Goal: Task Accomplishment & Management: Complete application form

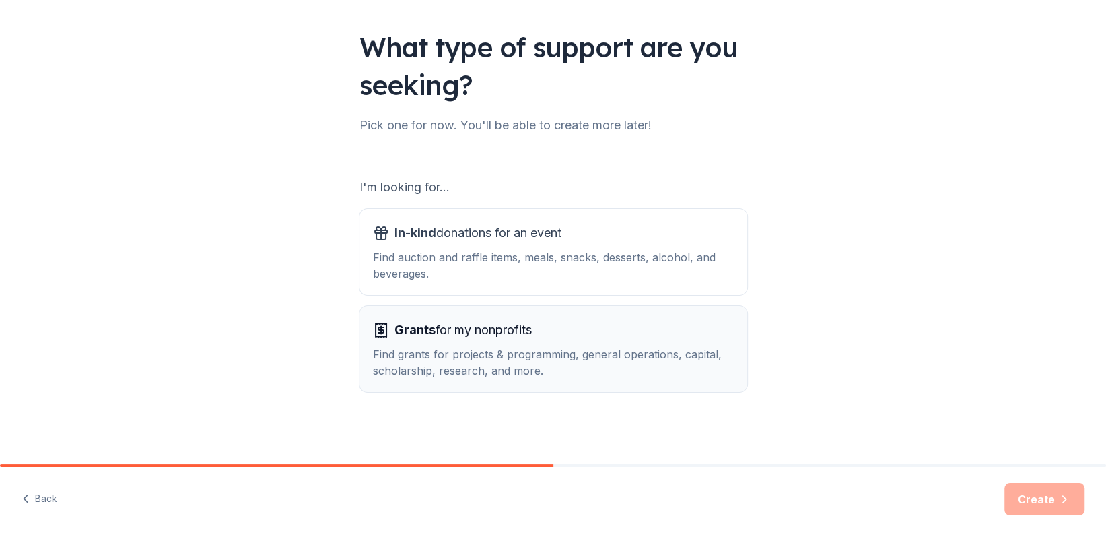
scroll to position [79, 0]
click at [500, 265] on div "Find auction and raffle items, meals, snacks, desserts, alcohol, and beverages." at bounding box center [553, 265] width 361 height 32
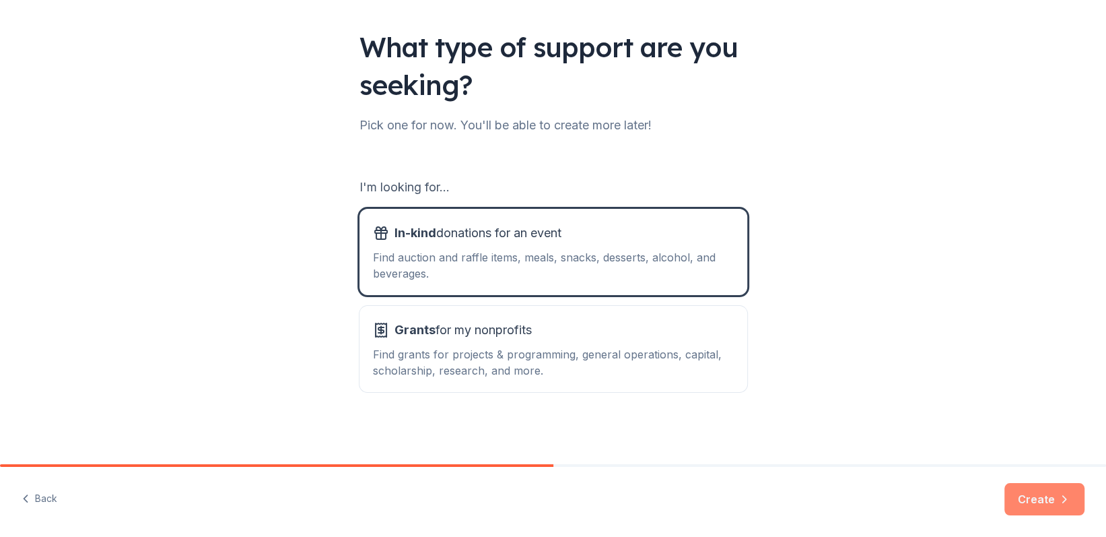
click at [1035, 487] on button "Create" at bounding box center [1045, 499] width 80 height 32
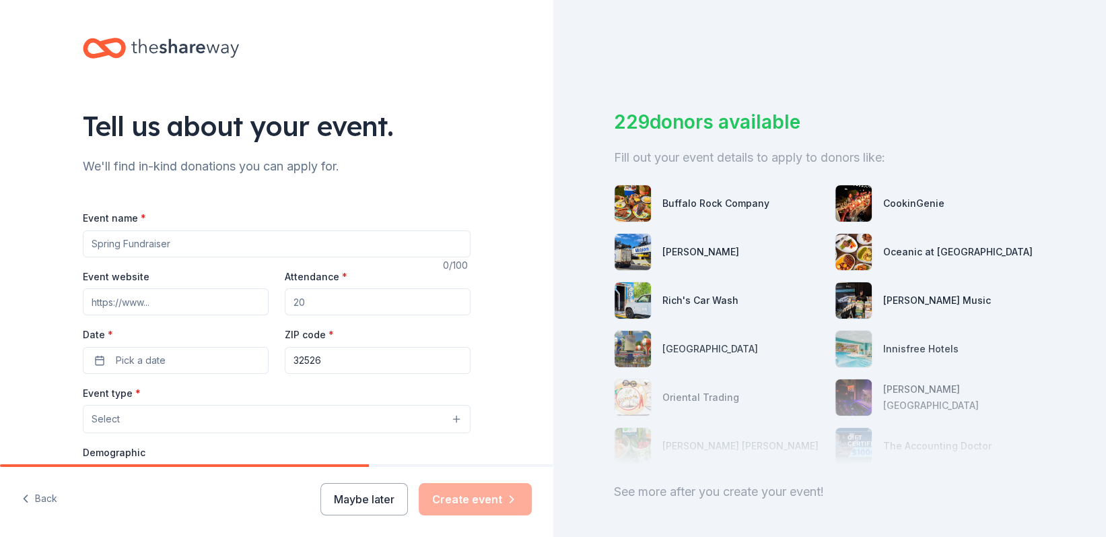
click at [348, 250] on input "Event name *" at bounding box center [277, 243] width 388 height 27
type input "Young Achievers Trunk or Treat"
click at [176, 298] on input "Event website" at bounding box center [176, 301] width 186 height 27
type input "Youngachieverspreschool.com"
click at [167, 357] on button "Pick a date" at bounding box center [176, 360] width 186 height 27
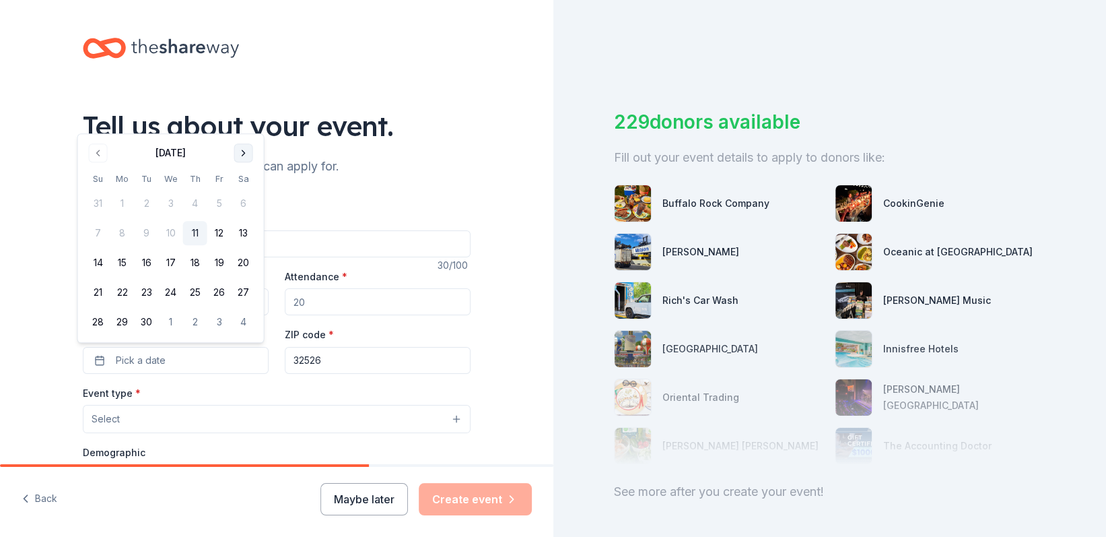
click at [242, 154] on button "Go to next month" at bounding box center [243, 152] width 19 height 19
click at [248, 261] on button "18" at bounding box center [244, 262] width 24 height 24
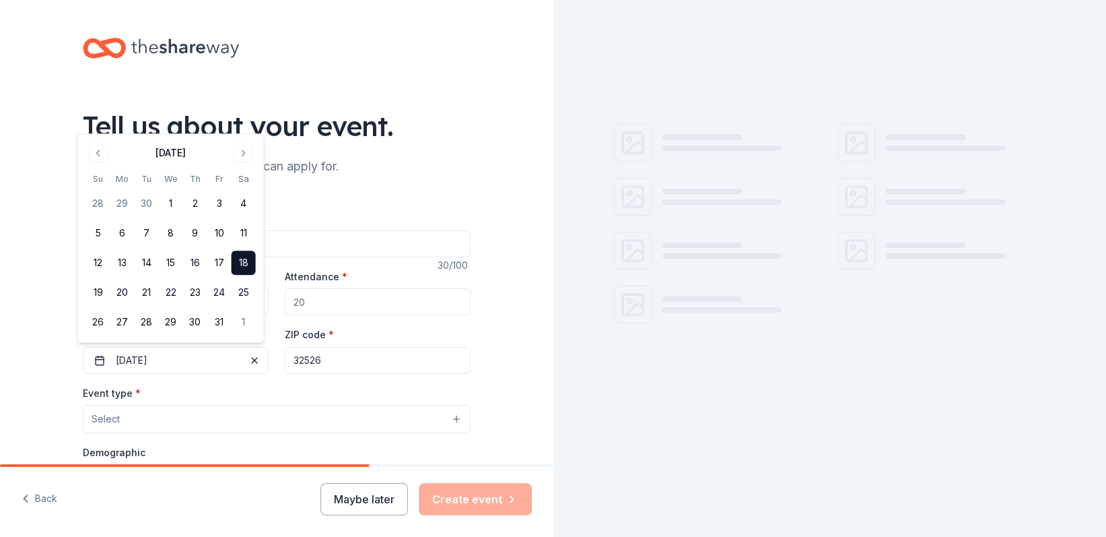
click at [334, 292] on input "Attendance *" at bounding box center [378, 301] width 186 height 27
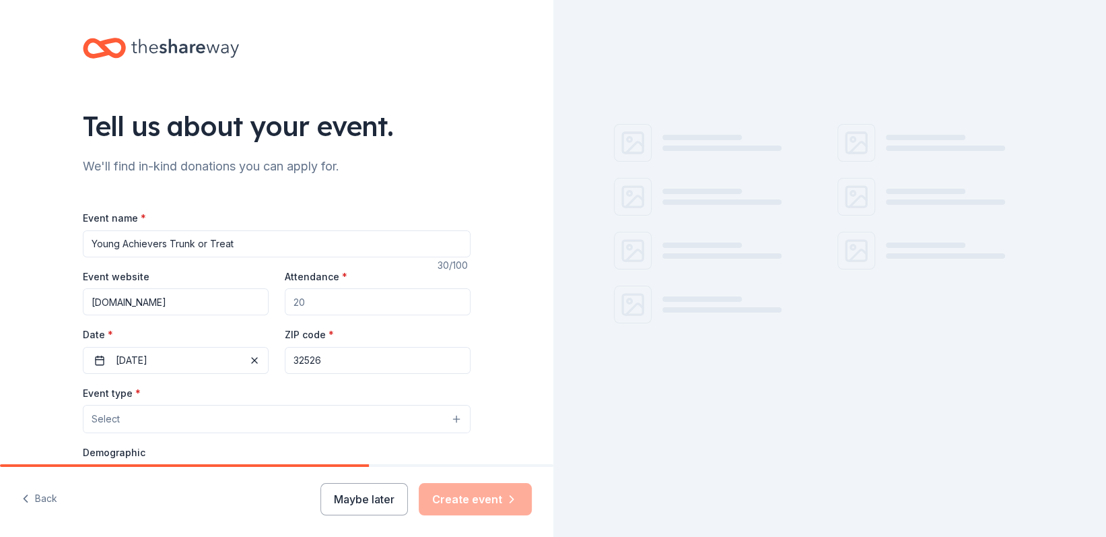
drag, startPoint x: 327, startPoint y: 297, endPoint x: 274, endPoint y: 298, distance: 52.5
click at [274, 298] on div "Event website Youngachieverspreschool.com Attendance * Date * 10/18/2025 ZIP co…" at bounding box center [277, 321] width 388 height 106
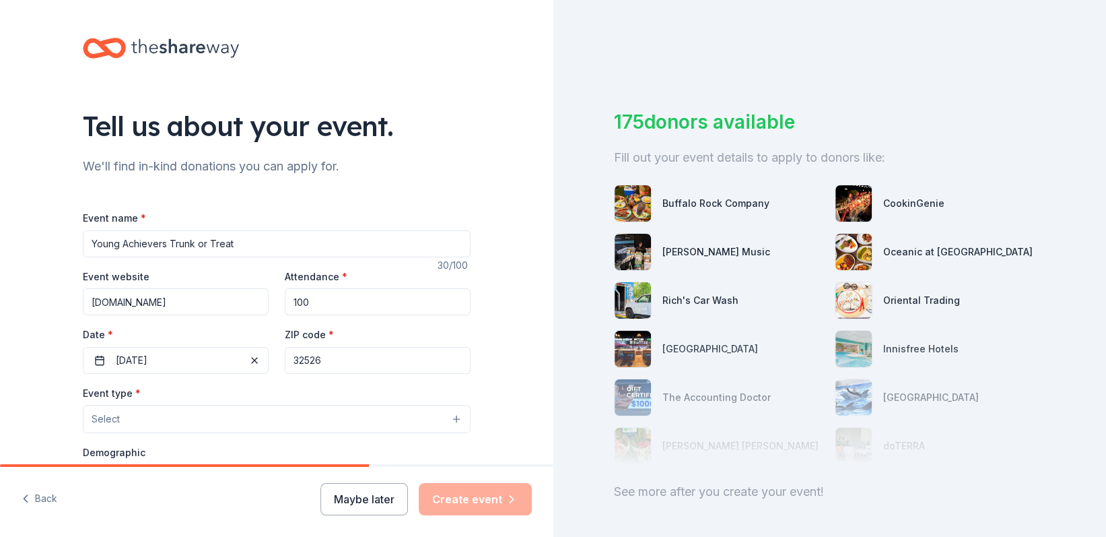
type input "100"
click at [337, 360] on input "32526" at bounding box center [378, 360] width 186 height 27
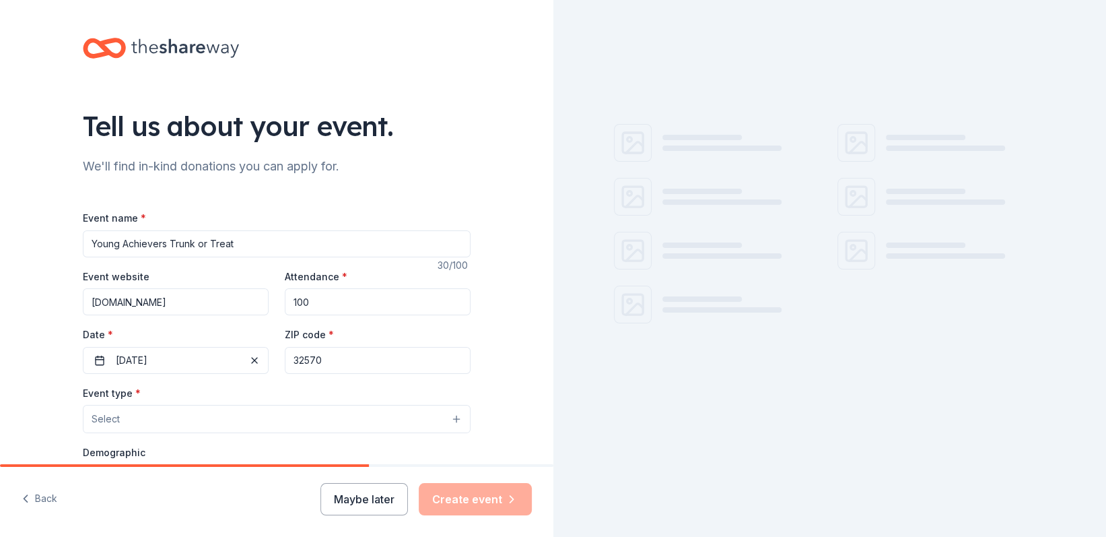
type input "32570"
click at [519, 355] on div "Tell us about your event. We'll find in-kind donations you can apply for. Event…" at bounding box center [276, 448] width 553 height 896
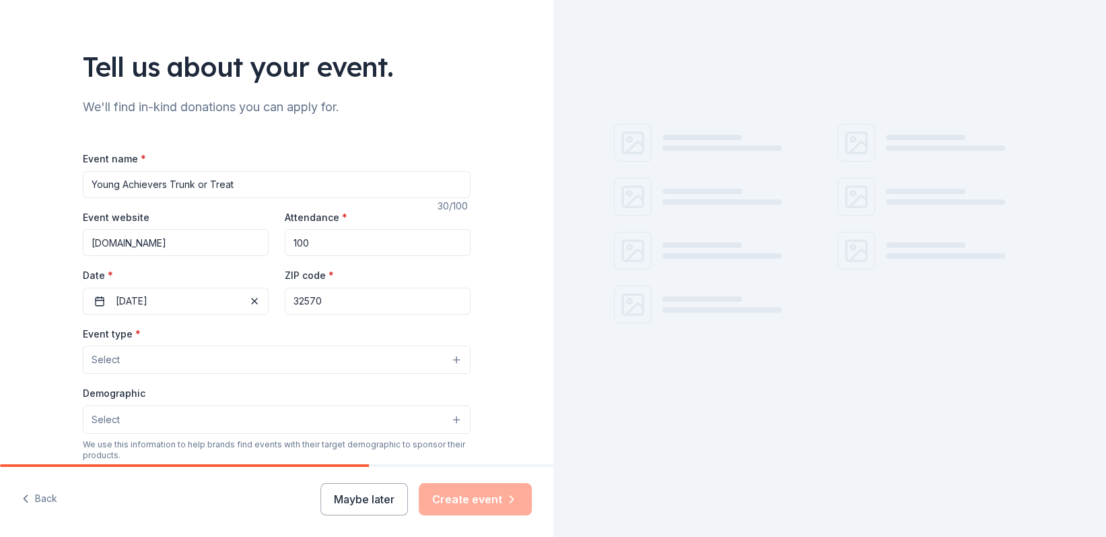
scroll to position [135, 0]
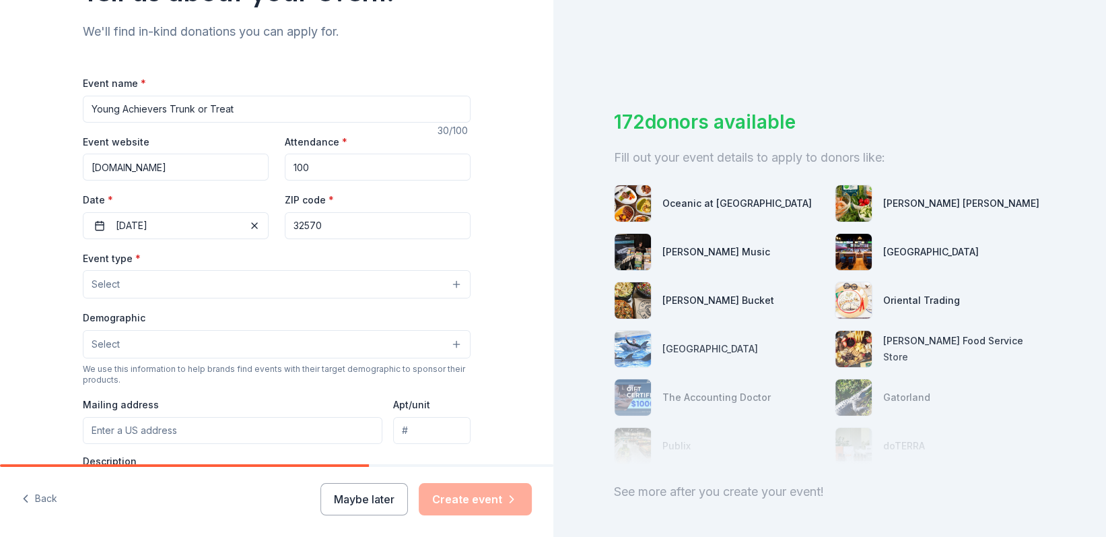
click at [449, 285] on button "Select" at bounding box center [277, 284] width 388 height 28
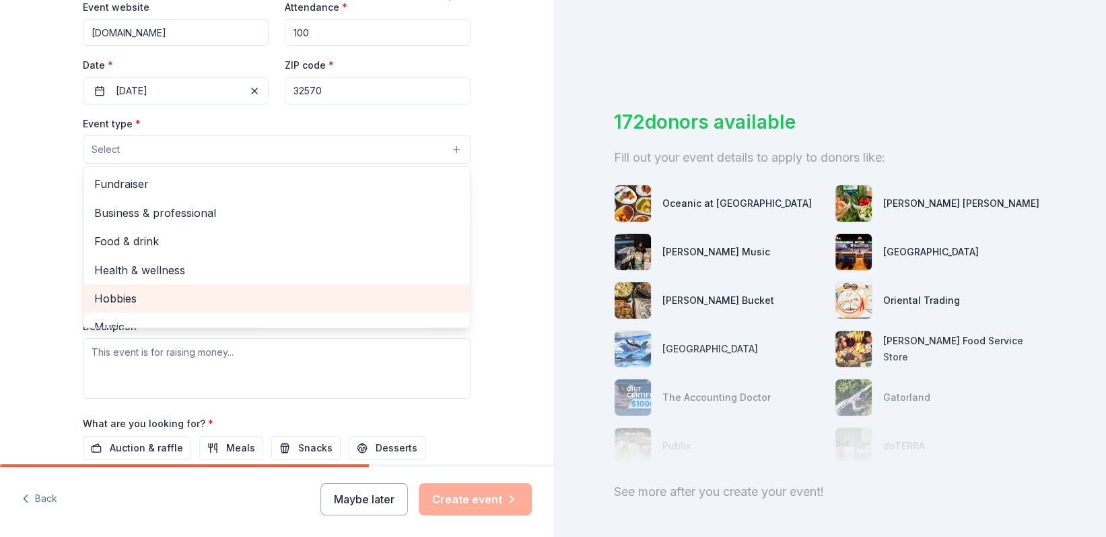
scroll to position [202, 0]
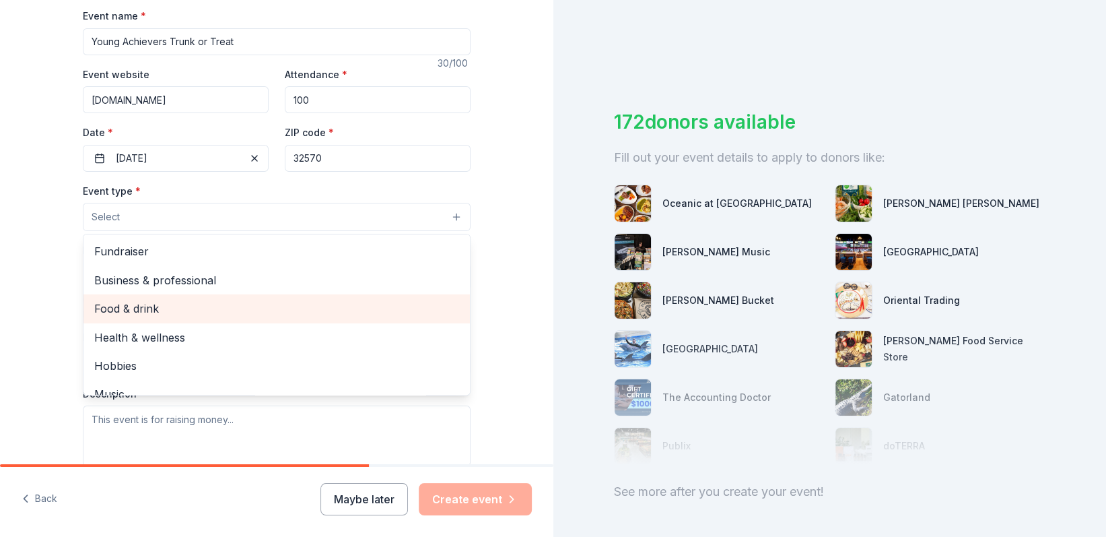
click at [220, 302] on span "Food & drink" at bounding box center [276, 309] width 365 height 18
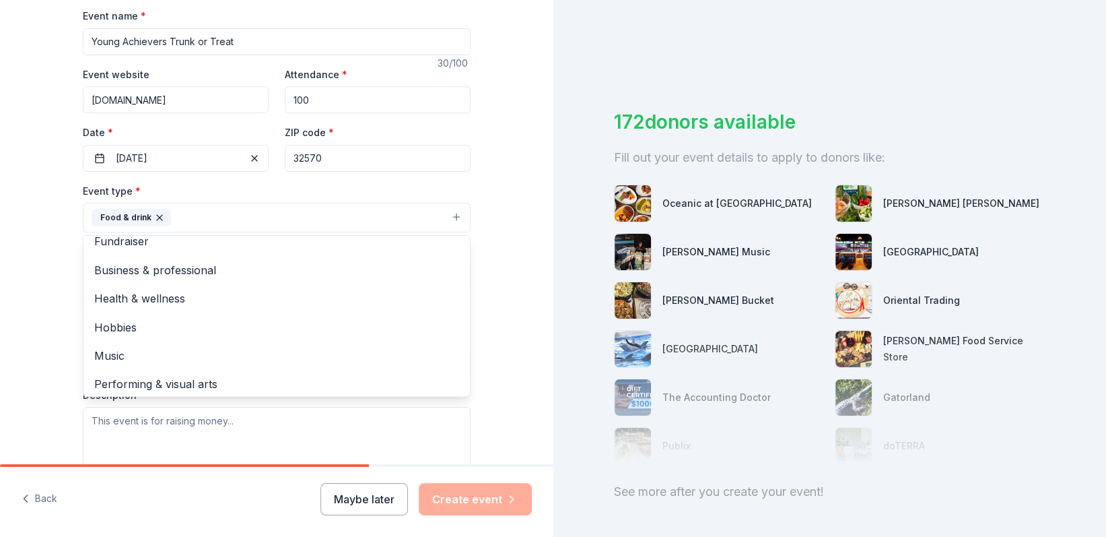
scroll to position [15, 0]
click at [497, 310] on div "Tell us about your event. We'll find in-kind donations you can apply for. Event…" at bounding box center [276, 246] width 553 height 897
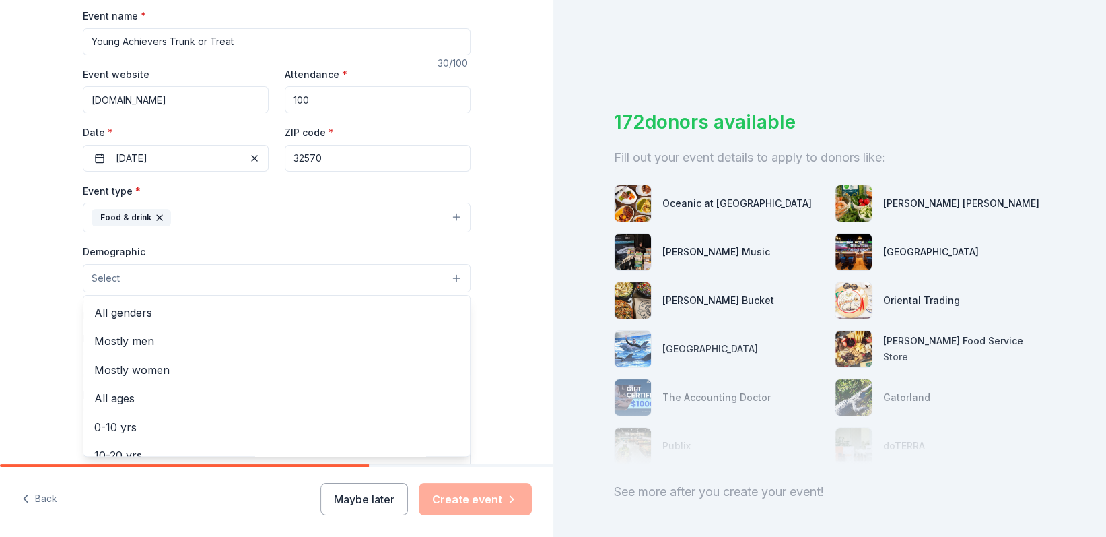
click at [454, 276] on button "Select" at bounding box center [277, 278] width 388 height 28
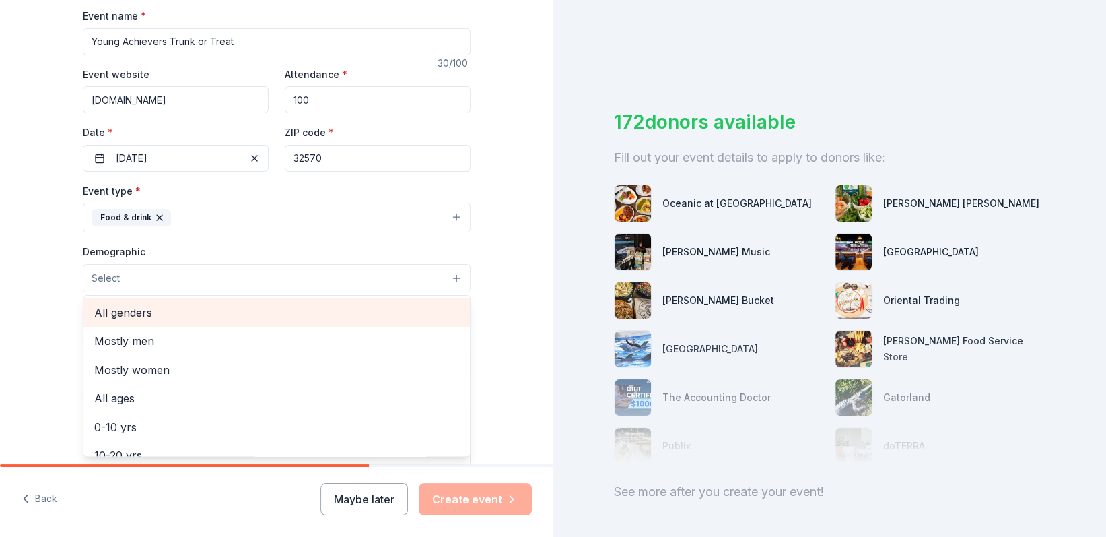
click at [115, 310] on span "All genders" at bounding box center [276, 313] width 365 height 18
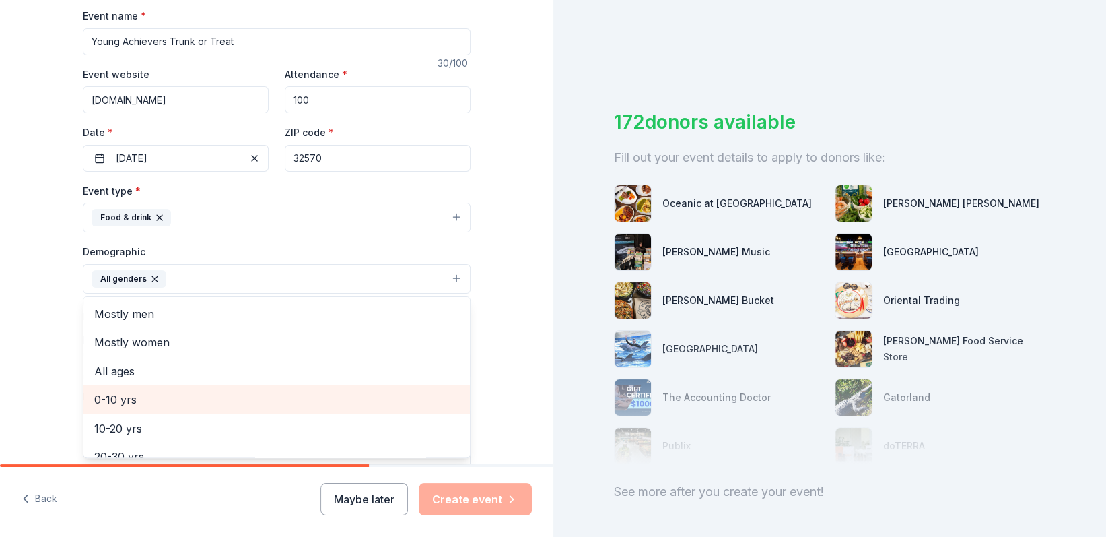
click at [104, 399] on span "0-10 yrs" at bounding box center [276, 400] width 365 height 18
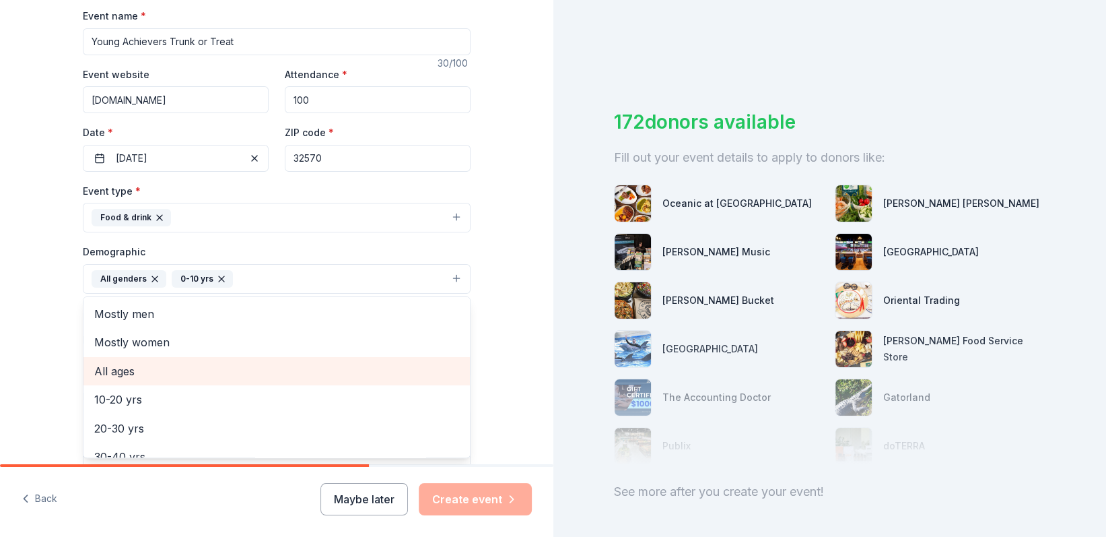
click at [111, 374] on span "All ages" at bounding box center [276, 371] width 365 height 18
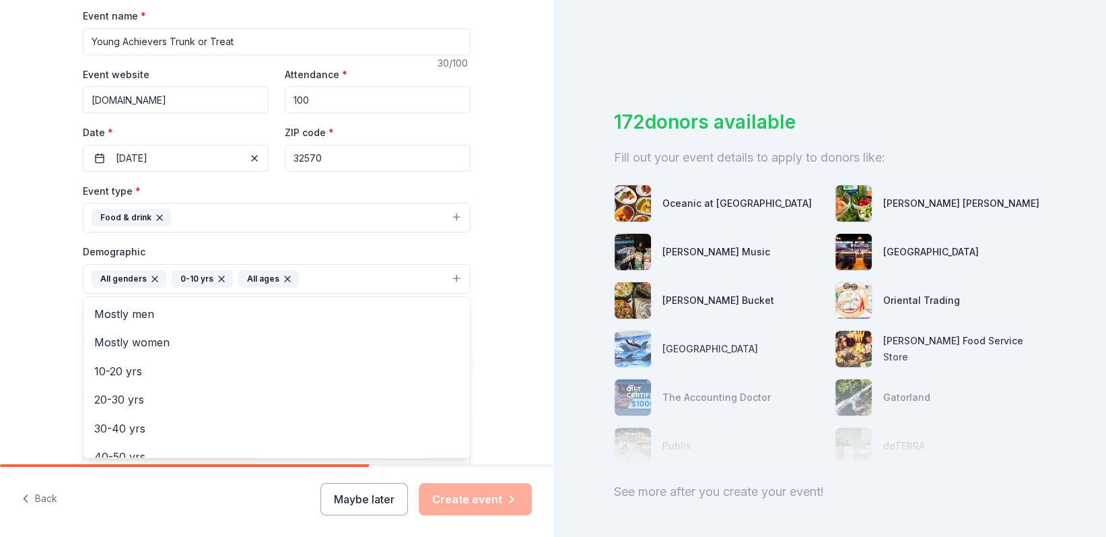
click at [522, 320] on div "Tell us about your event. We'll find in-kind donations you can apply for. Event…" at bounding box center [276, 247] width 553 height 899
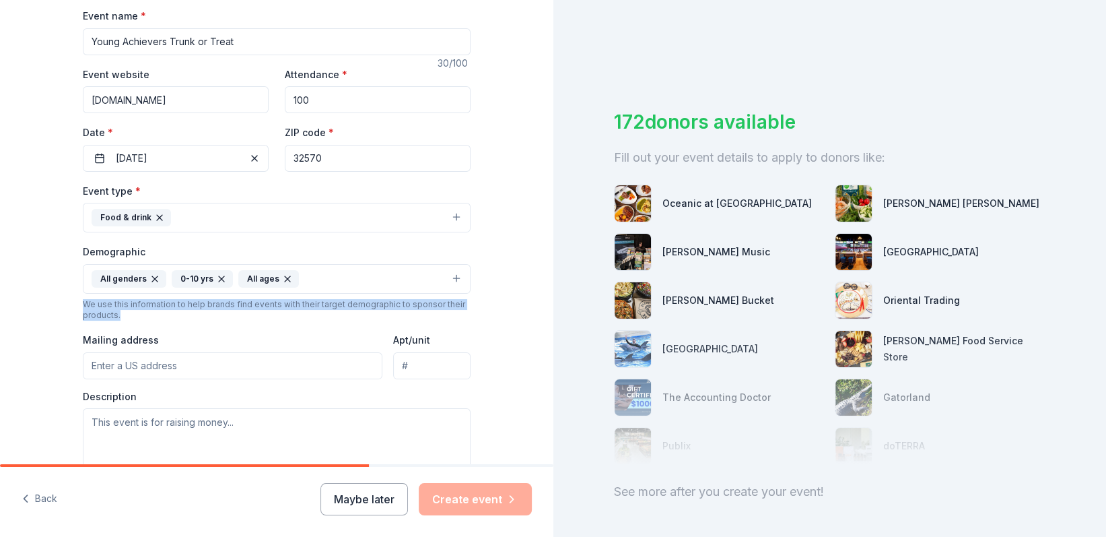
drag, startPoint x: 541, startPoint y: 288, endPoint x: 541, endPoint y: 310, distance: 21.6
click at [541, 310] on div "Tell us about your event. We'll find in-kind donations you can apply for. Event…" at bounding box center [276, 247] width 553 height 899
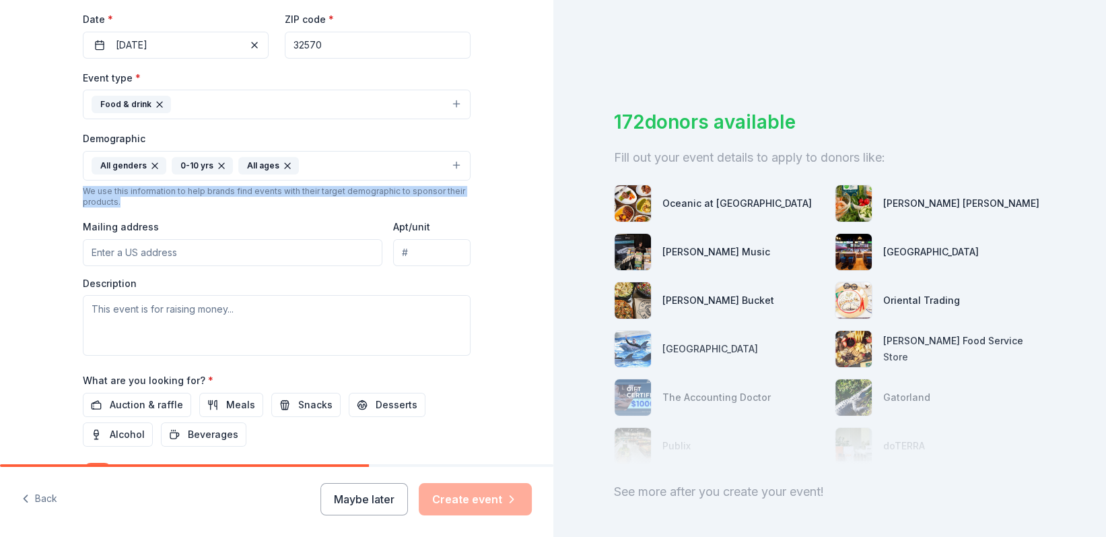
scroll to position [316, 0]
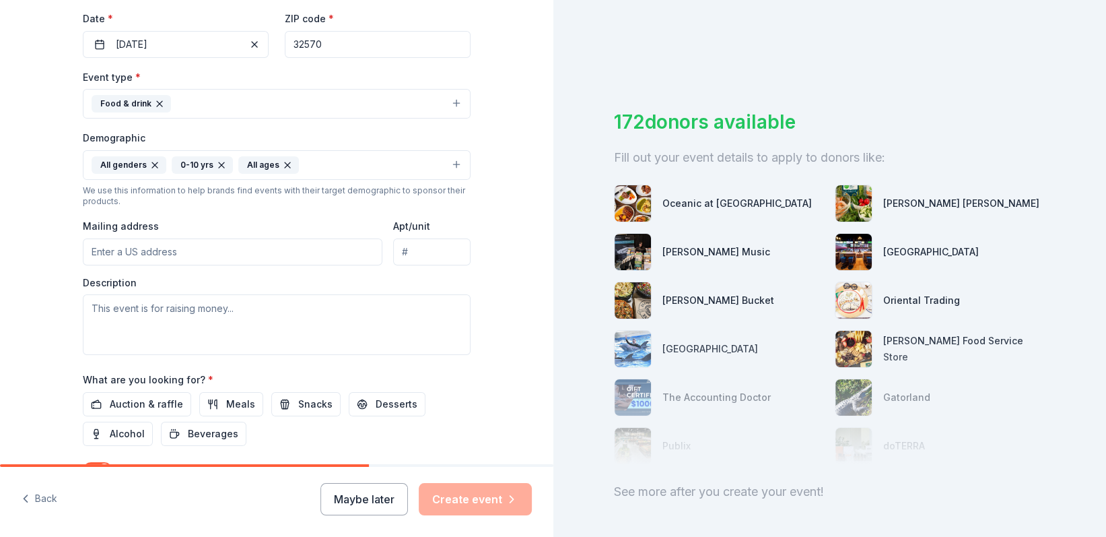
click at [246, 246] on input "Mailing address" at bounding box center [233, 251] width 300 height 27
type input "4996 Glover Lane"
click at [246, 316] on textarea at bounding box center [277, 324] width 388 height 61
paste textarea "I’m excited to share that Young Achievers Outreach Inc. and Young Achievers Pre…"
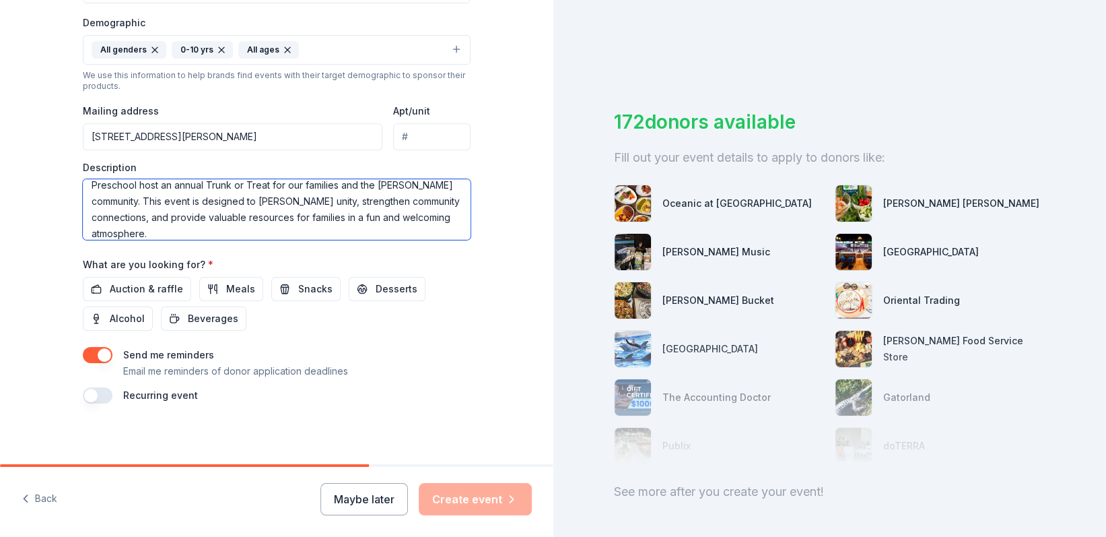
scroll to position [432, 0]
type textarea "I’m excited to share that Young Achievers Outreach Inc. and Young Achievers Pre…"
click at [233, 280] on span "Meals" at bounding box center [240, 288] width 29 height 16
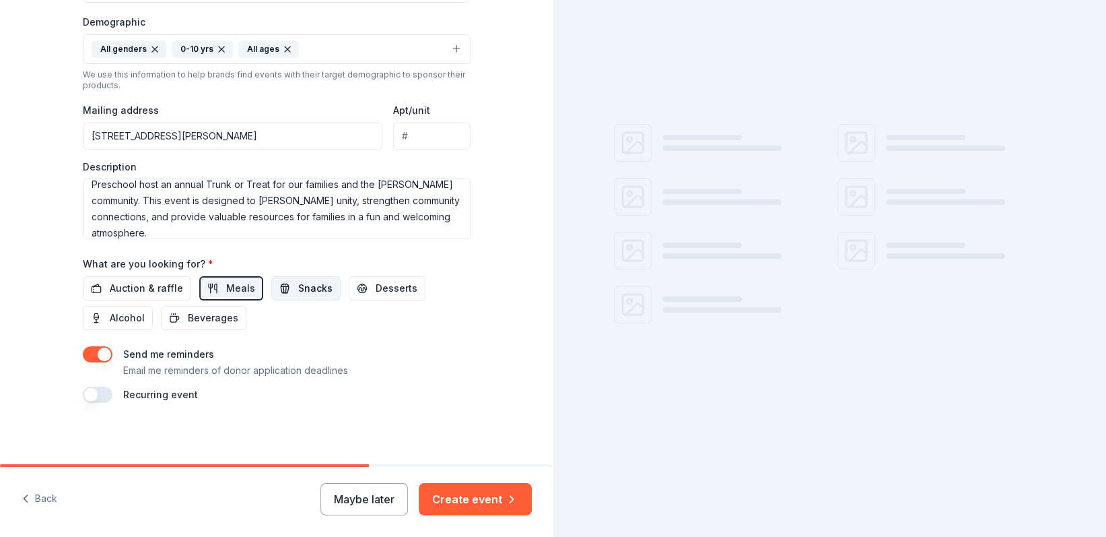
click at [298, 282] on span "Snacks" at bounding box center [315, 288] width 34 height 16
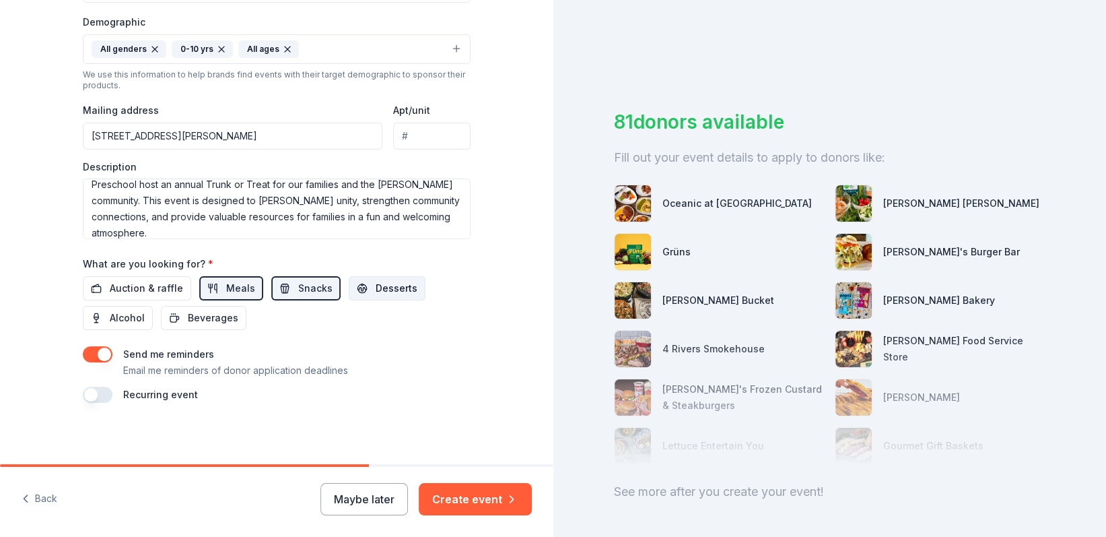
click at [376, 283] on span "Desserts" at bounding box center [397, 288] width 42 height 16
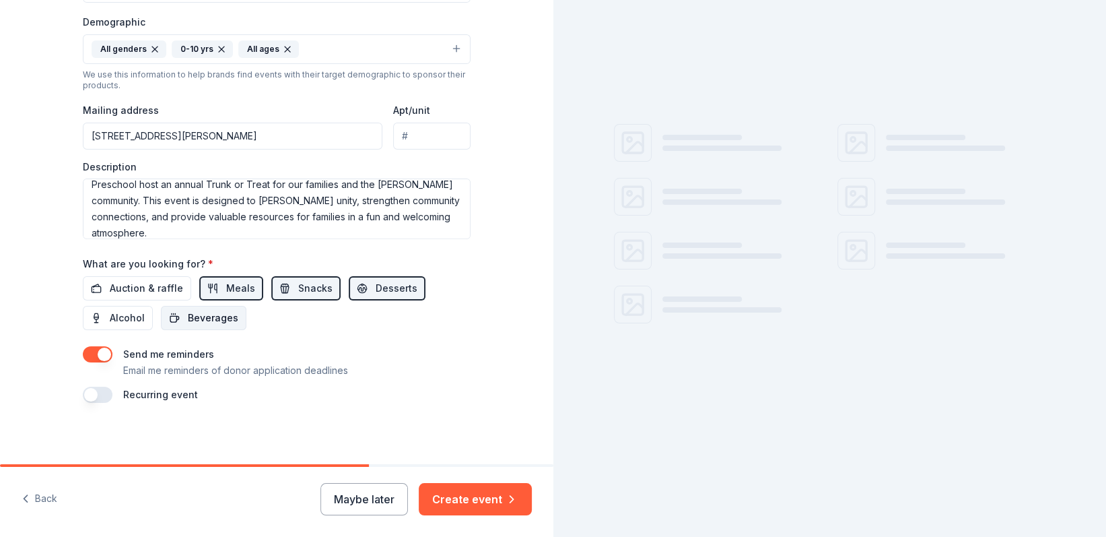
click at [219, 313] on span "Beverages" at bounding box center [213, 318] width 50 height 16
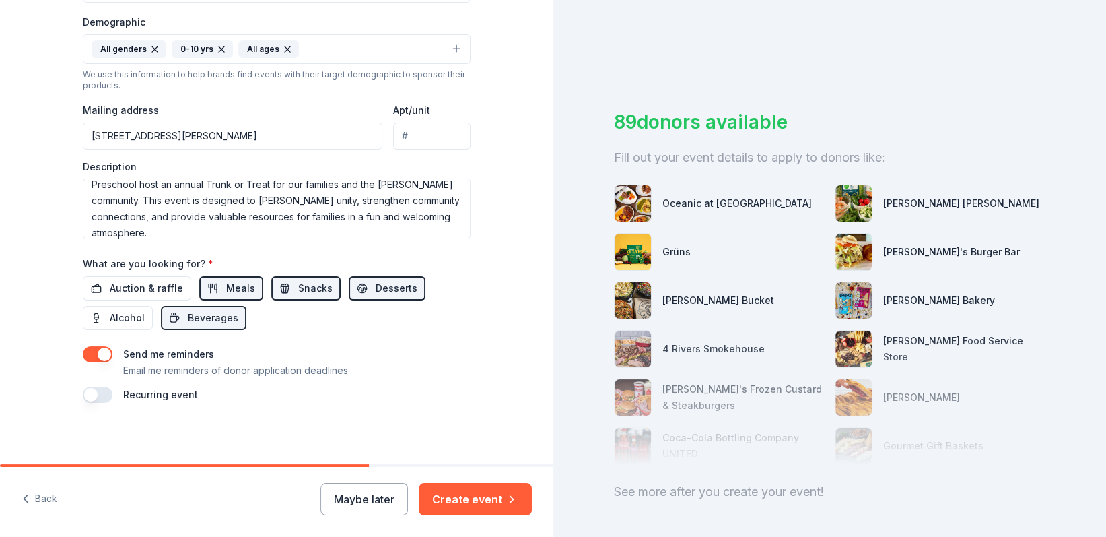
drag, startPoint x: 350, startPoint y: 463, endPoint x: 503, endPoint y: 456, distance: 153.0
click at [503, 456] on div "Tell us about your event. We'll find in-kind donations you can apply for. Event…" at bounding box center [276, 268] width 553 height 537
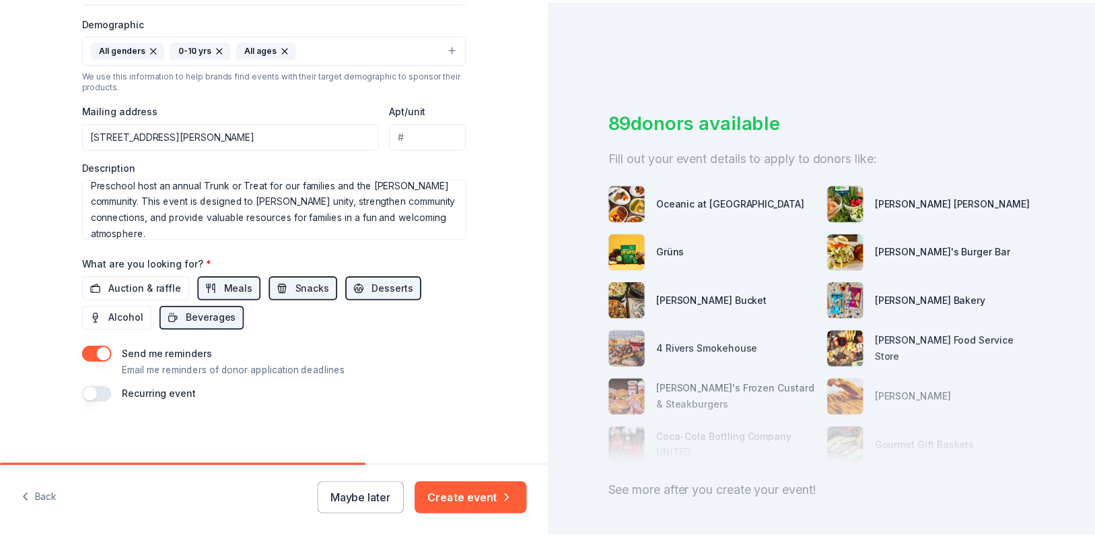
scroll to position [63, 0]
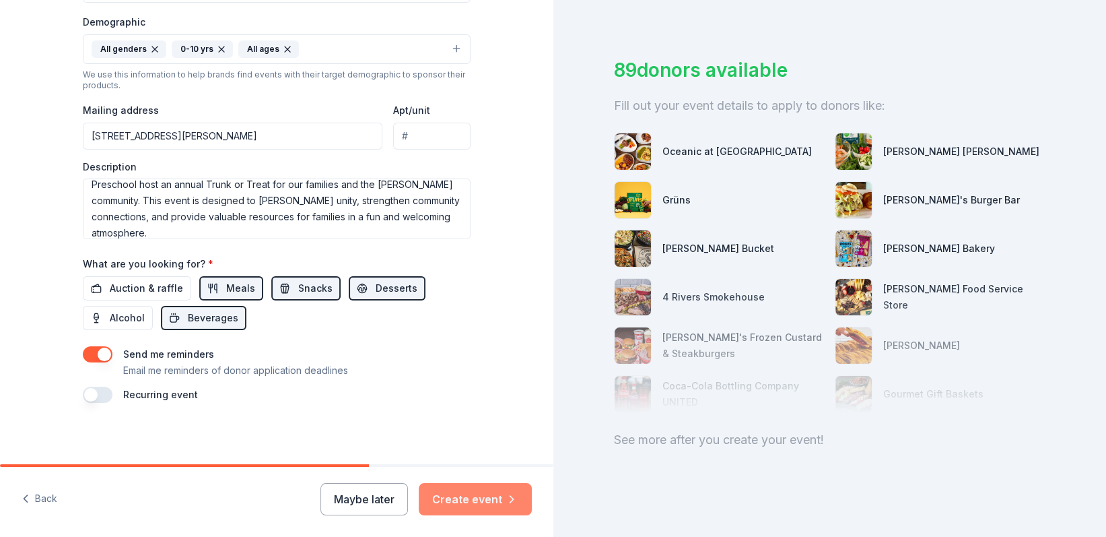
click at [452, 498] on button "Create event" at bounding box center [475, 499] width 113 height 32
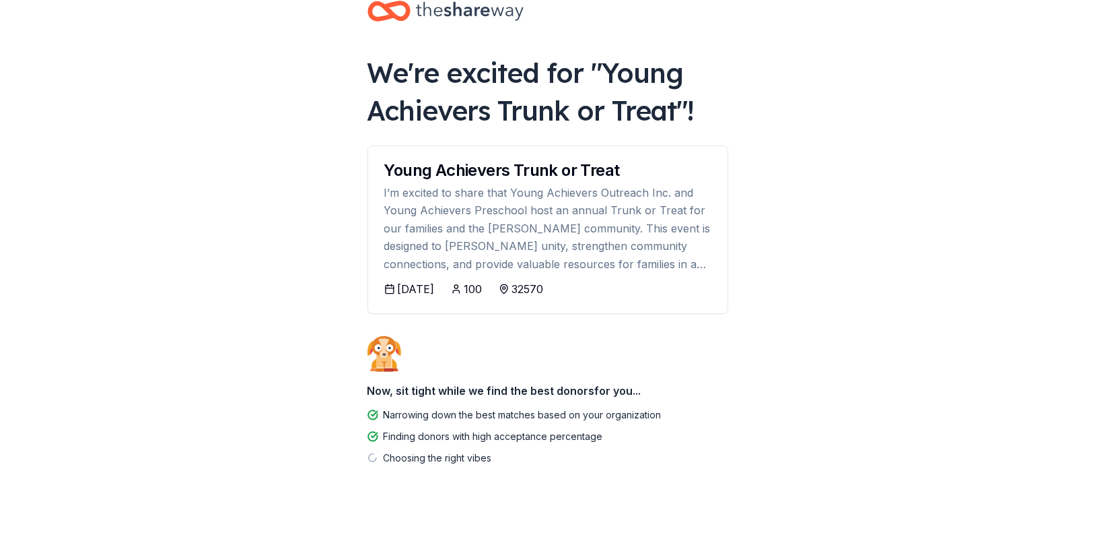
scroll to position [50, 0]
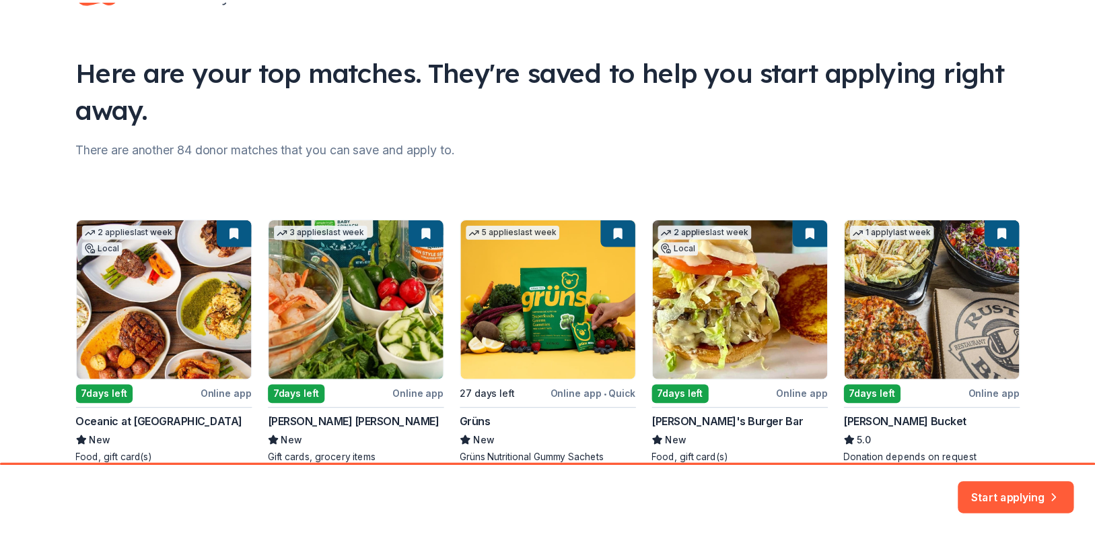
scroll to position [135, 0]
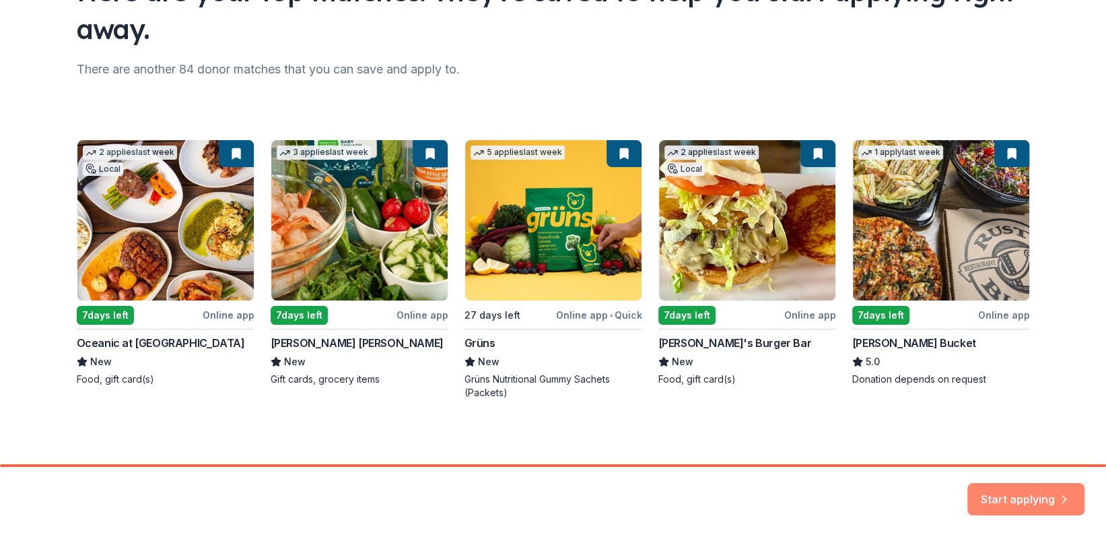
click at [991, 492] on button "Start applying" at bounding box center [1026, 491] width 117 height 32
click at [1052, 489] on div "Start applying" at bounding box center [1026, 499] width 117 height 32
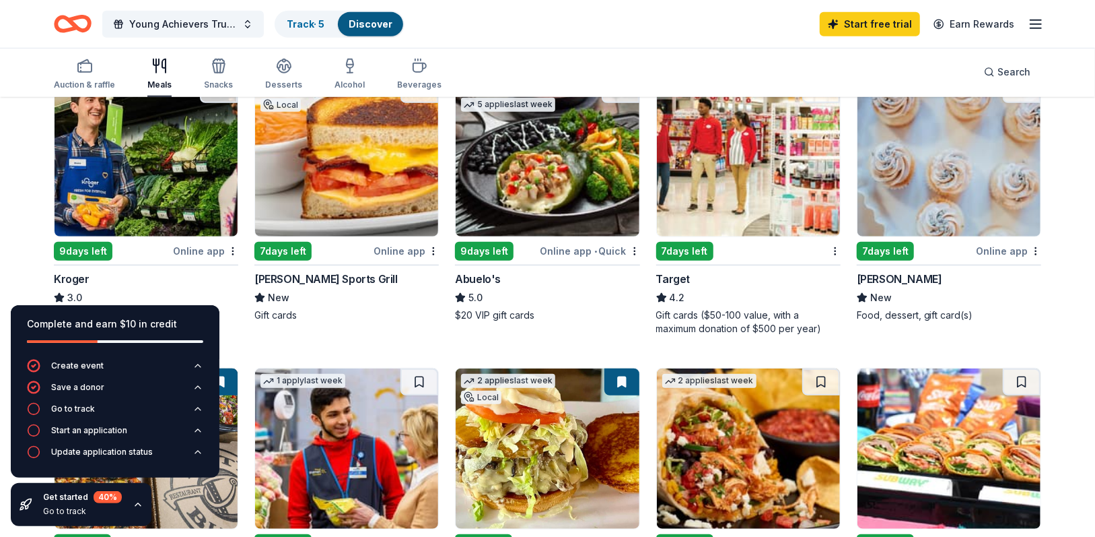
scroll to position [404, 0]
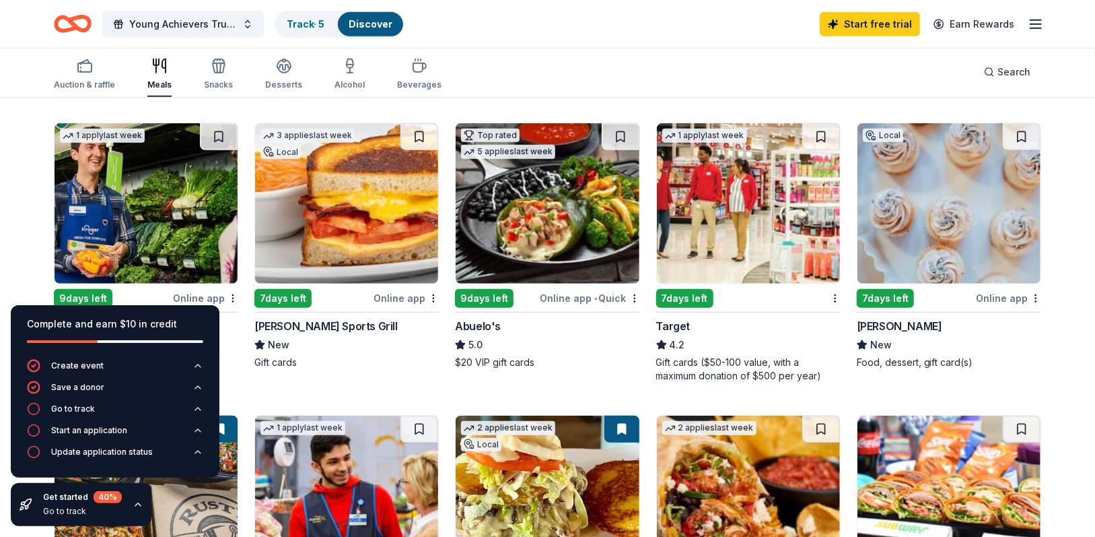
click at [686, 298] on div "7 days left" at bounding box center [684, 298] width 57 height 19
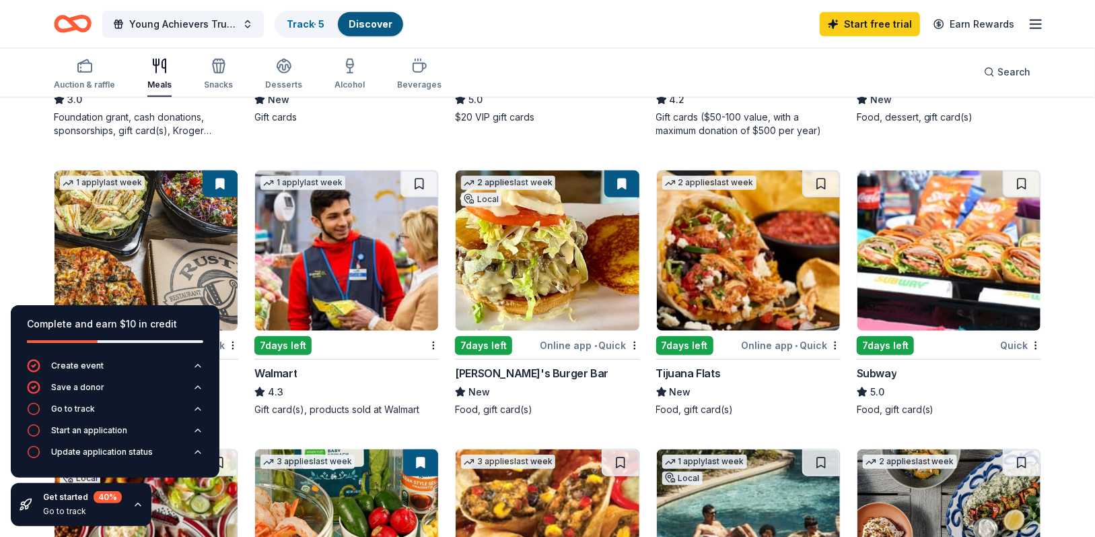
scroll to position [673, 0]
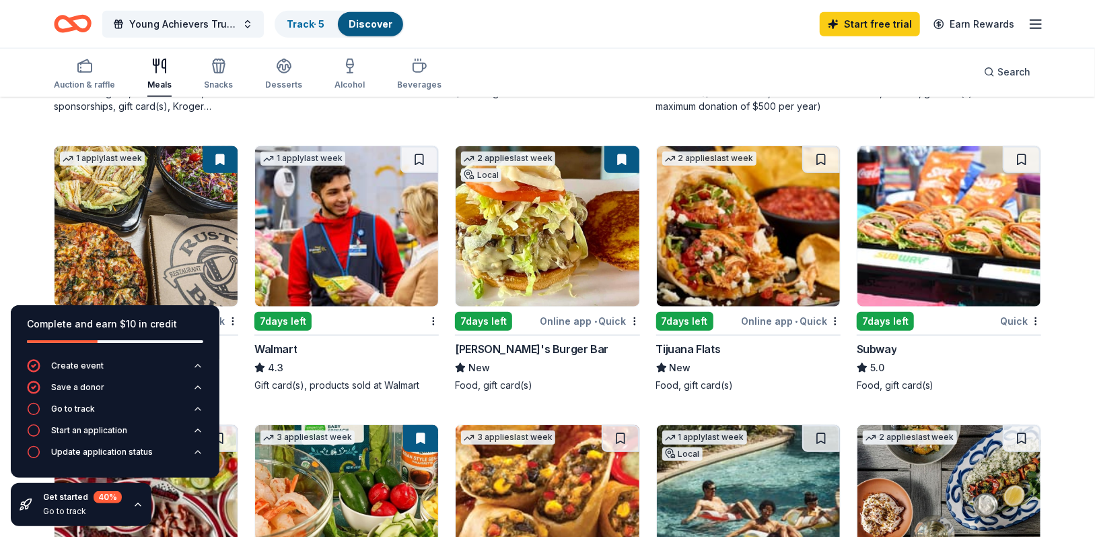
click at [962, 263] on img at bounding box center [949, 226] width 183 height 160
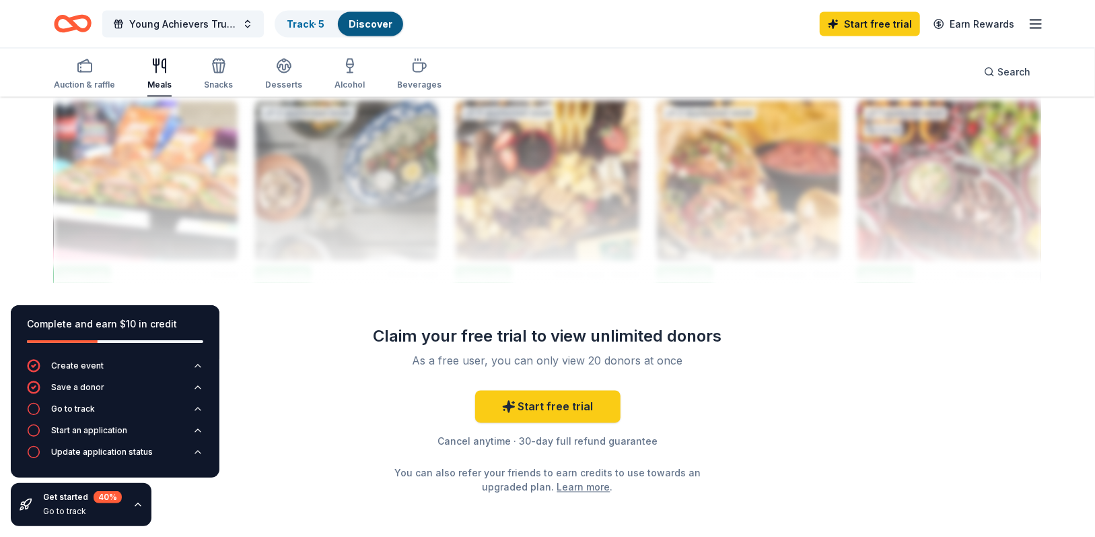
scroll to position [1347, 0]
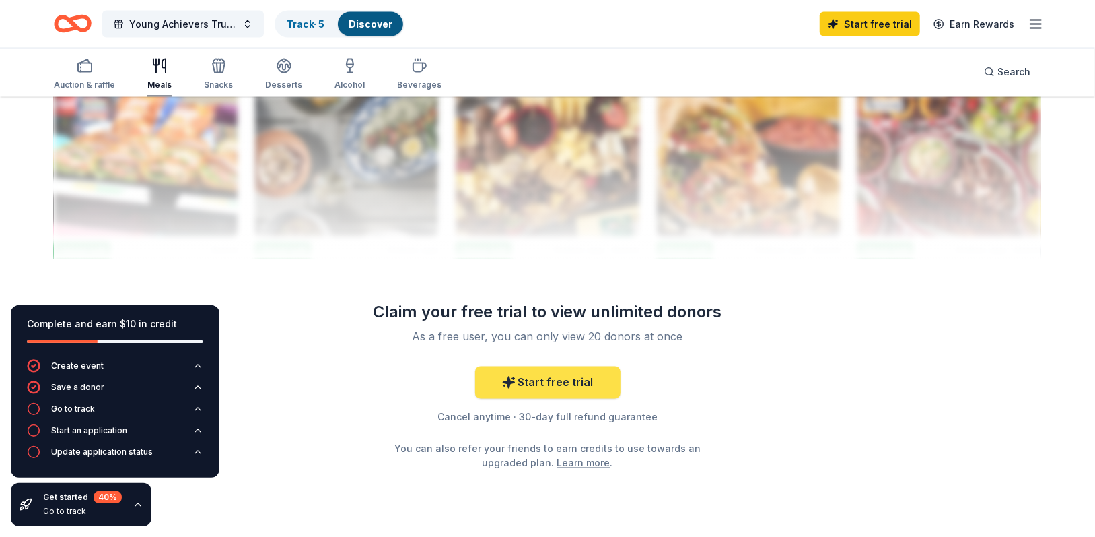
click at [574, 380] on link "Start free trial" at bounding box center [547, 382] width 145 height 32
click at [572, 382] on link "Start free trial" at bounding box center [547, 382] width 145 height 32
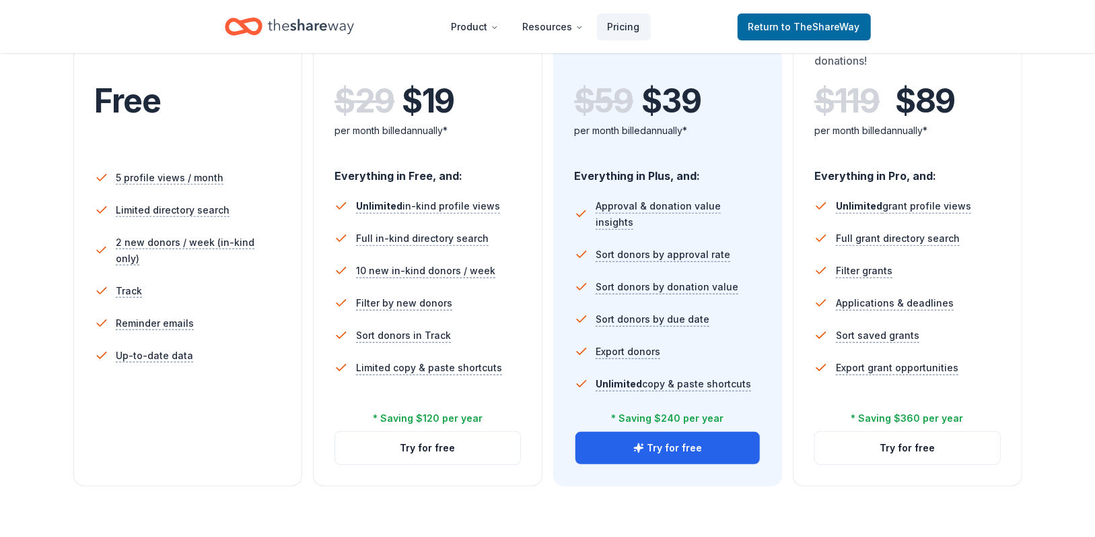
scroll to position [337, 0]
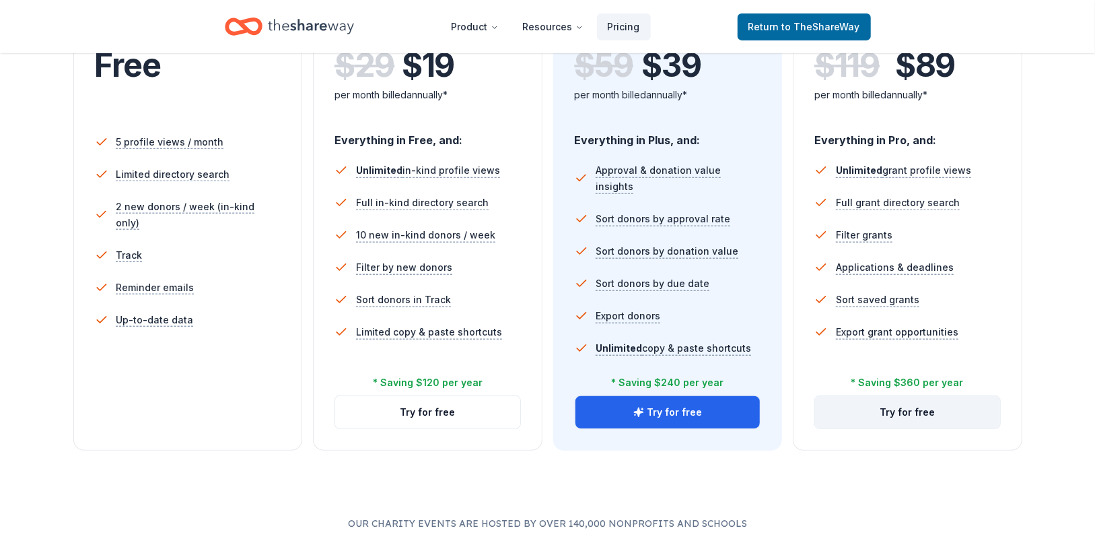
click at [884, 410] on button "Try for free" at bounding box center [907, 412] width 185 height 32
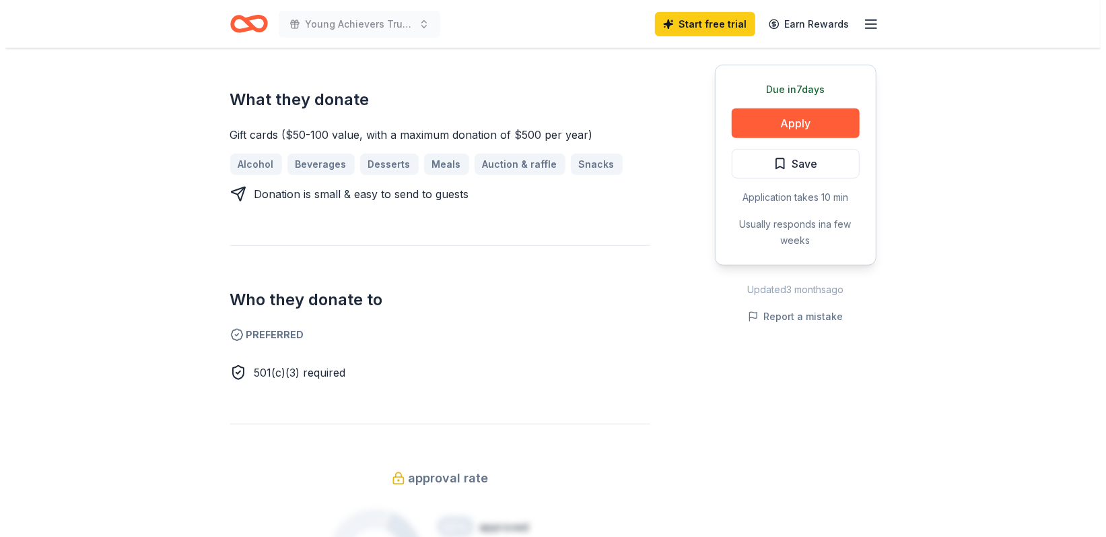
scroll to position [539, 0]
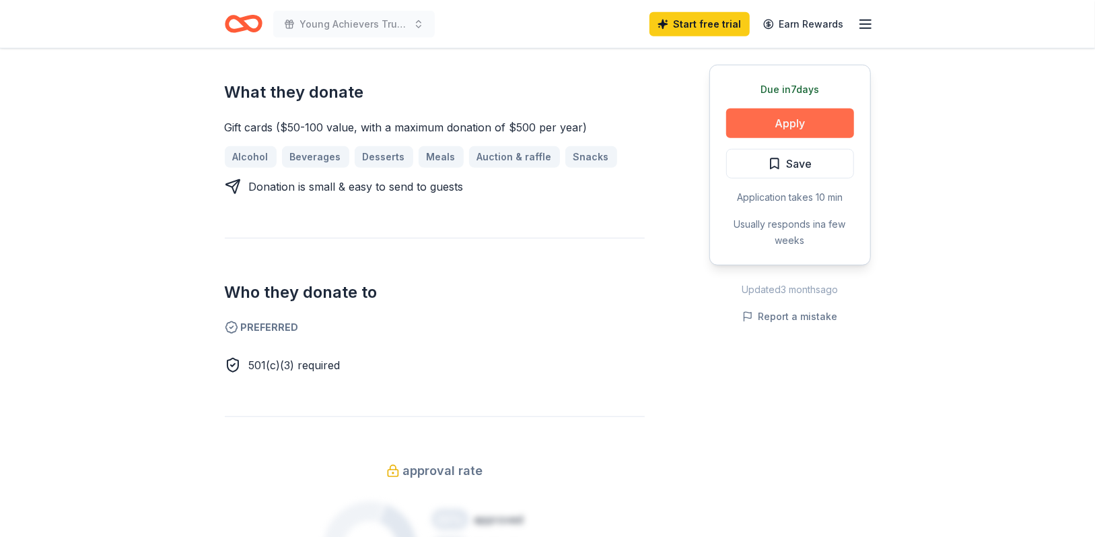
click at [801, 122] on button "Apply" at bounding box center [790, 123] width 128 height 30
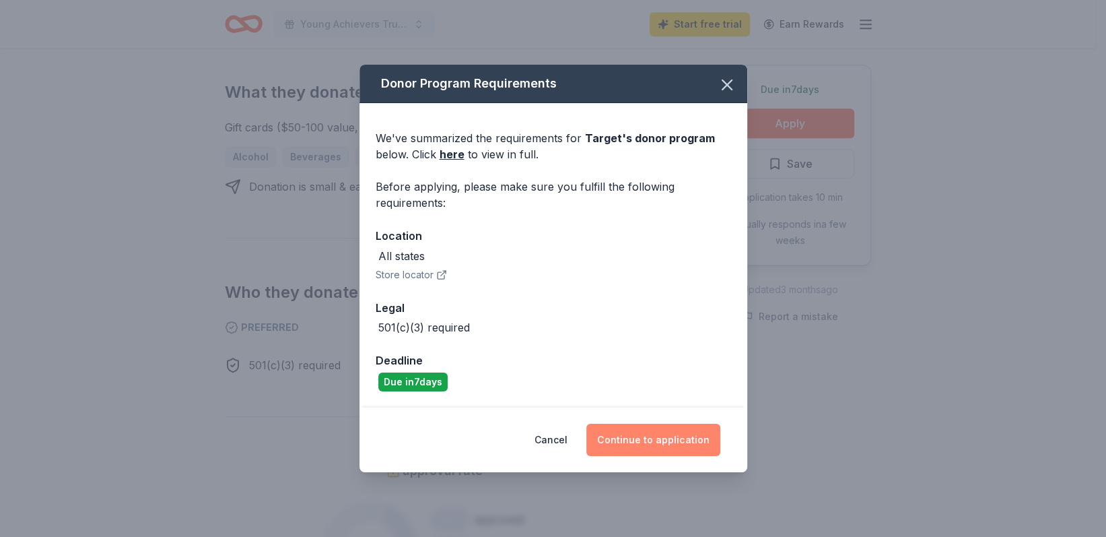
click at [668, 438] on button "Continue to application" at bounding box center [653, 439] width 134 height 32
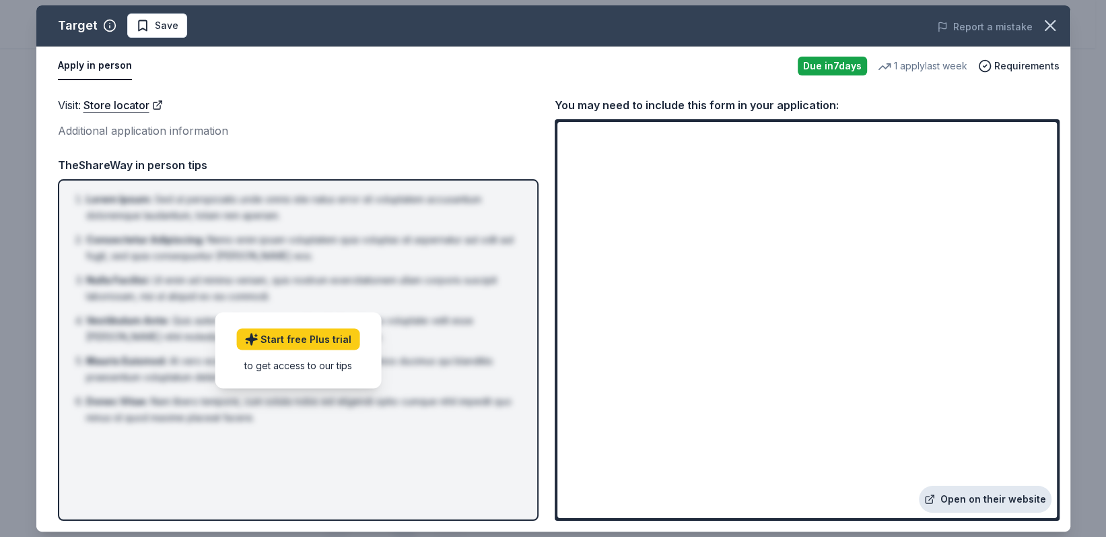
click at [980, 502] on link "Open on their website" at bounding box center [985, 498] width 133 height 27
click at [1027, 66] on span "Requirements" at bounding box center [1026, 66] width 65 height 16
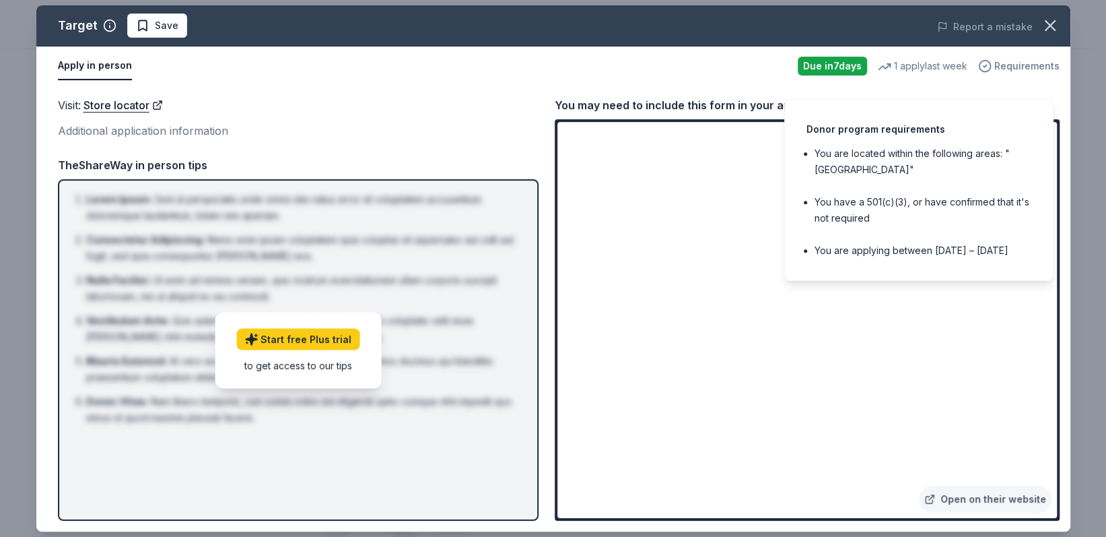
click at [1027, 66] on span "Requirements" at bounding box center [1026, 66] width 65 height 16
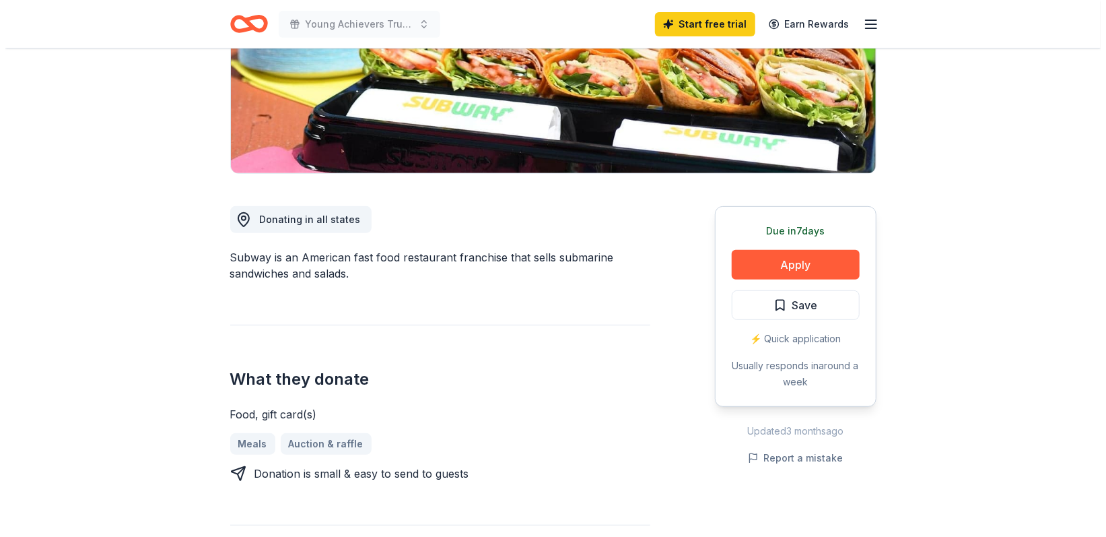
scroll to position [269, 0]
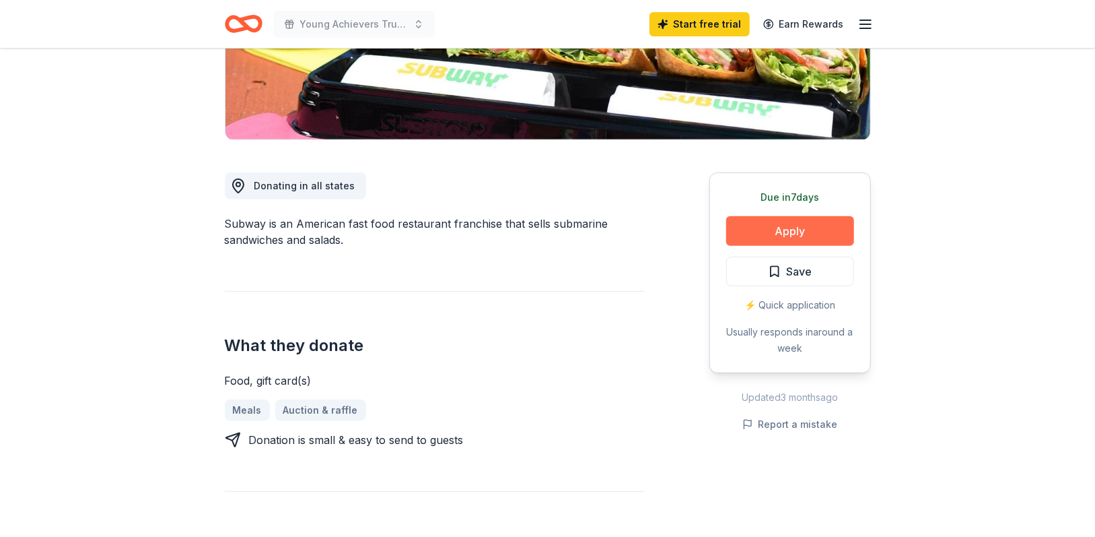
click at [797, 238] on button "Apply" at bounding box center [790, 231] width 128 height 30
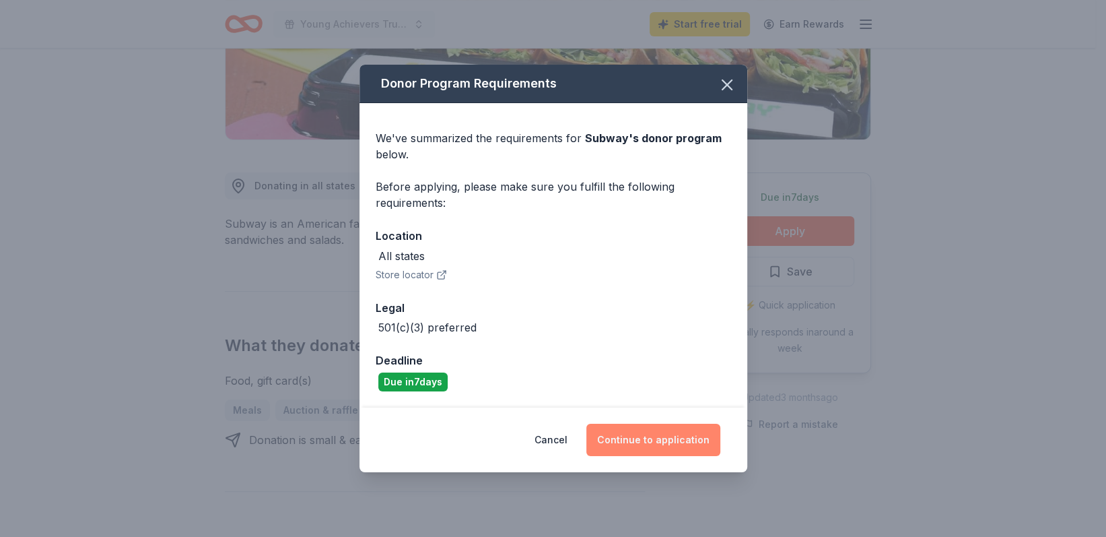
click at [638, 445] on button "Continue to application" at bounding box center [653, 439] width 134 height 32
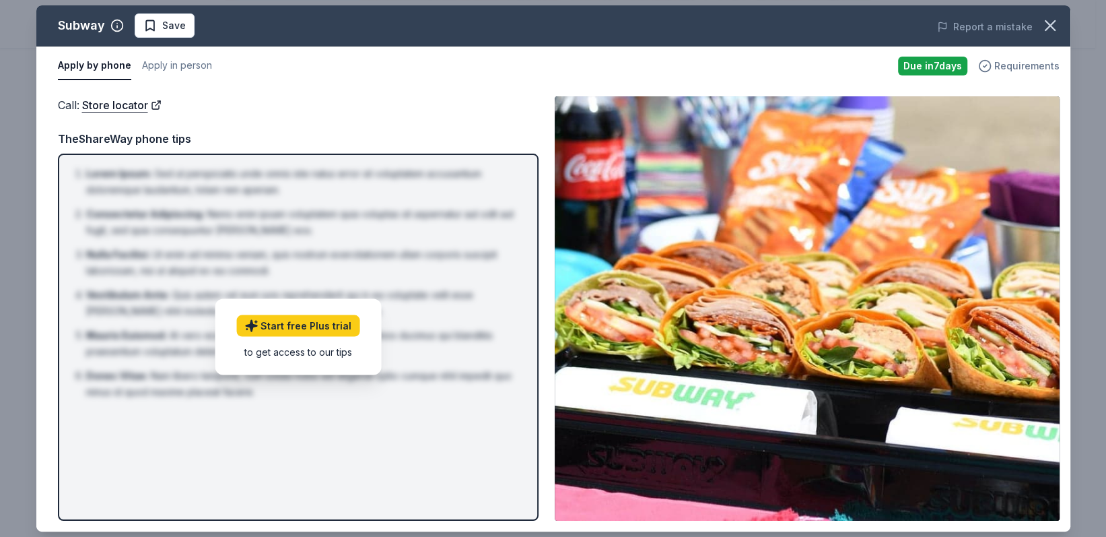
click at [996, 65] on div "Requirements" at bounding box center [1018, 66] width 81 height 16
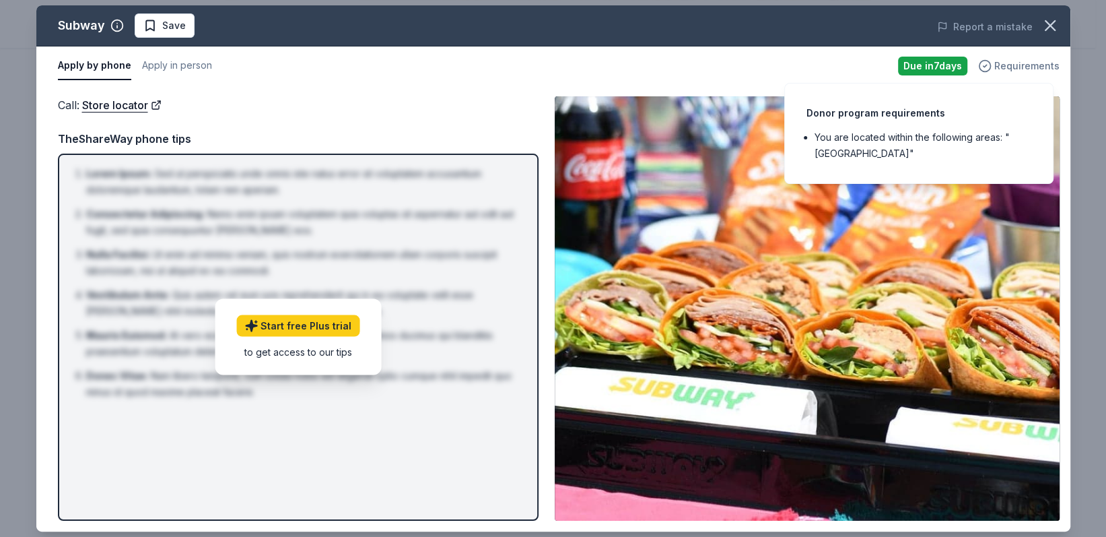
click at [996, 65] on div "Requirements" at bounding box center [1018, 66] width 81 height 16
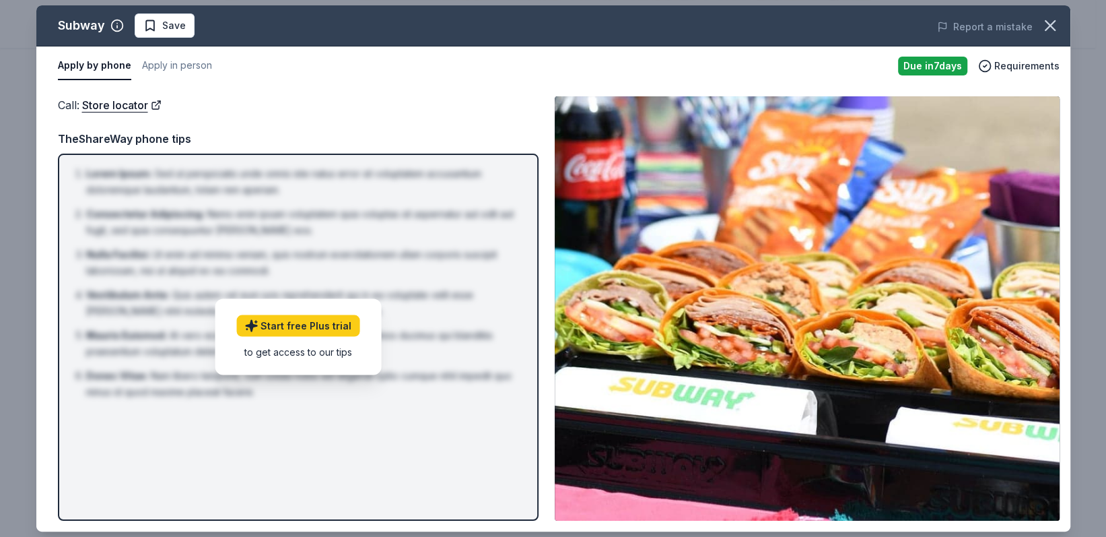
click at [844, 366] on img at bounding box center [807, 308] width 505 height 424
click at [927, 65] on div "Due in 7 days" at bounding box center [932, 66] width 69 height 19
click at [151, 63] on button "Apply in person" at bounding box center [177, 66] width 70 height 28
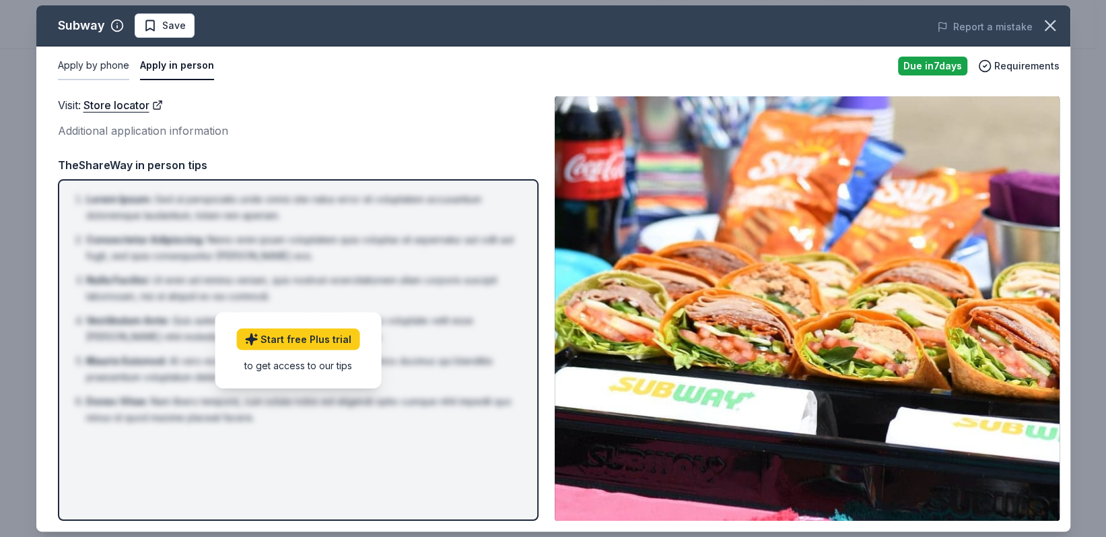
click at [98, 65] on button "Apply by phone" at bounding box center [93, 66] width 71 height 28
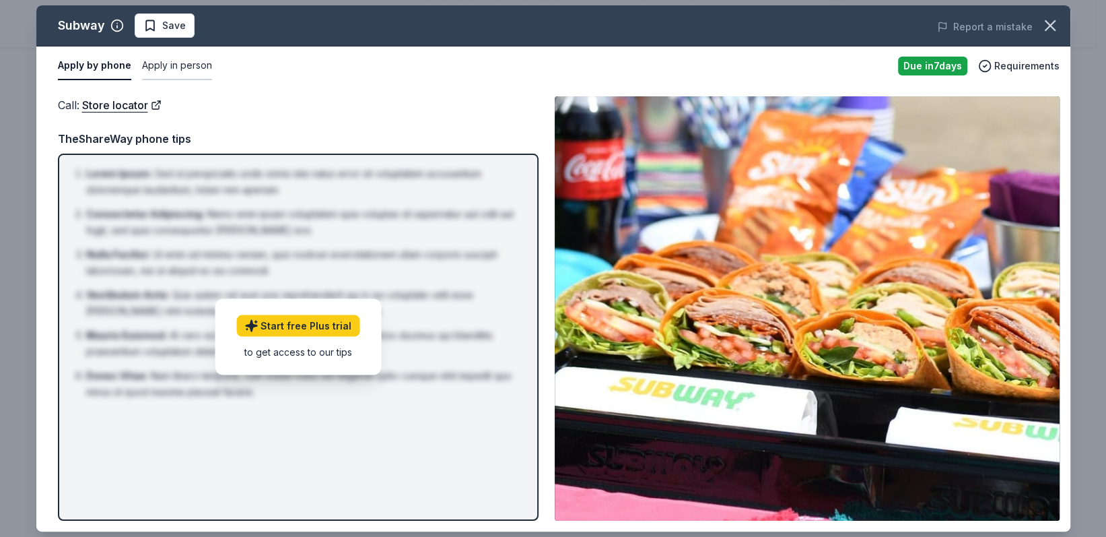
click at [151, 64] on button "Apply in person" at bounding box center [177, 66] width 70 height 28
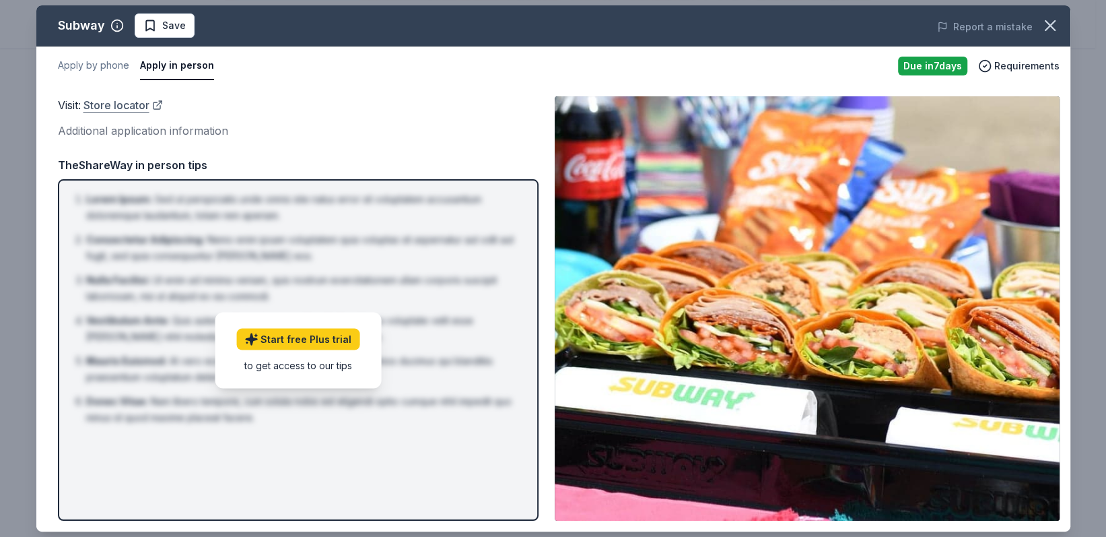
click at [125, 109] on link "Store locator" at bounding box center [122, 105] width 79 height 18
